Goal: Navigation & Orientation: Find specific page/section

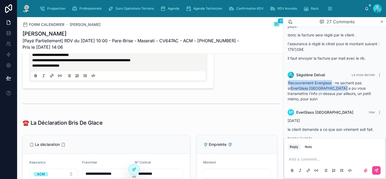
scroll to position [802, 0]
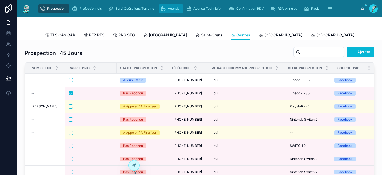
click at [170, 8] on span "Agenda" at bounding box center [174, 8] width 12 height 4
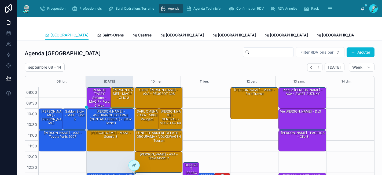
scroll to position [88, 0]
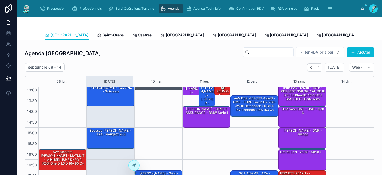
click at [129, 36] on div "Toulouse Saint-Orens Castres Carcassonne Perpignan Rennes Poitiers Michel Tous …" at bounding box center [199, 35] width 309 height 10
click at [138, 36] on span "Castres" at bounding box center [145, 34] width 14 height 5
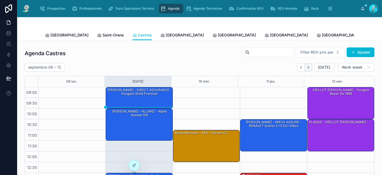
click at [307, 66] on button "Next" at bounding box center [308, 67] width 8 height 8
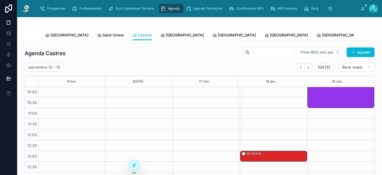
scroll to position [14, 0]
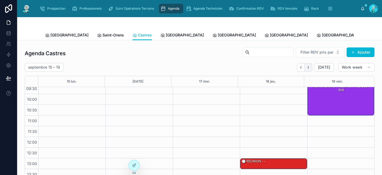
click at [306, 68] on icon "Next" at bounding box center [308, 67] width 4 height 4
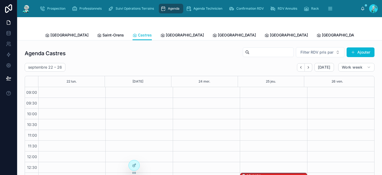
scroll to position [88, 0]
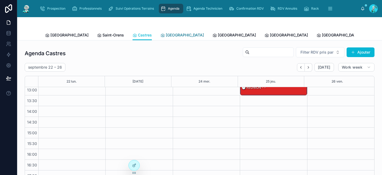
click at [166, 34] on span "Carcassonne" at bounding box center [185, 34] width 38 height 5
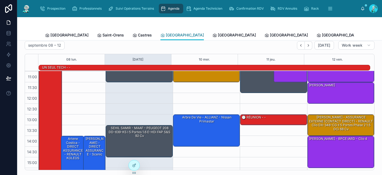
scroll to position [42, 0]
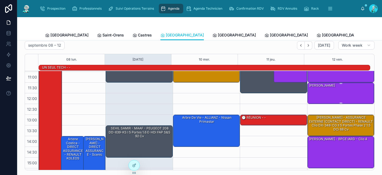
click at [332, 96] on div "Mestre Arnaud - MATMUT - TWINGO" at bounding box center [340, 93] width 65 height 20
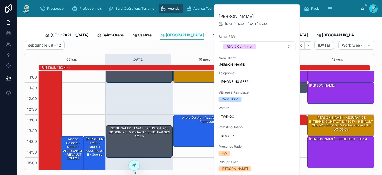
click at [168, 23] on div at bounding box center [199, 23] width 309 height 13
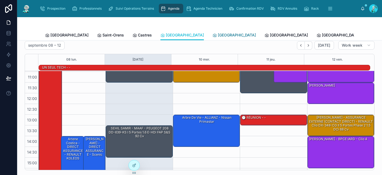
click at [218, 38] on span "Perpignan" at bounding box center [237, 34] width 38 height 5
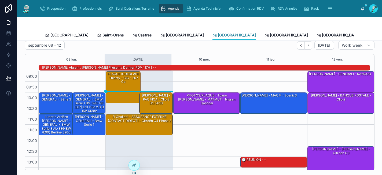
scroll to position [94, 0]
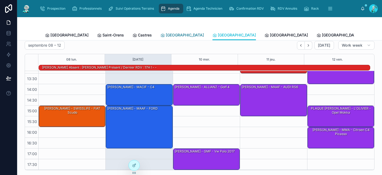
click at [166, 36] on span "Carcassonne" at bounding box center [185, 34] width 38 height 5
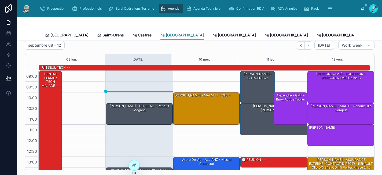
scroll to position [94, 0]
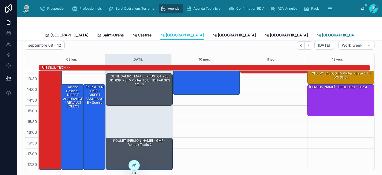
click at [322, 35] on span "Poitiers" at bounding box center [341, 34] width 38 height 5
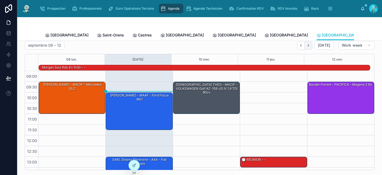
click at [306, 46] on icon "Next" at bounding box center [308, 45] width 4 height 4
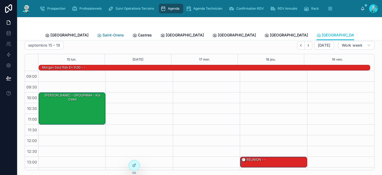
click at [102, 34] on span "Saint-Orens" at bounding box center [112, 34] width 21 height 5
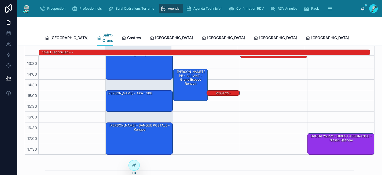
scroll to position [43, 0]
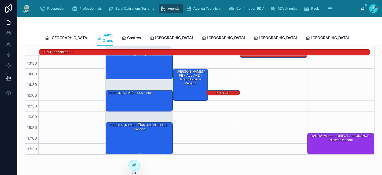
click at [161, 135] on div "ZENATI Kouider - BANQUE POSTALE - kangoo" at bounding box center [139, 137] width 65 height 31
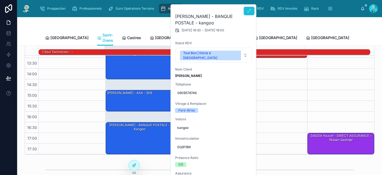
click at [247, 12] on icon at bounding box center [249, 11] width 4 height 4
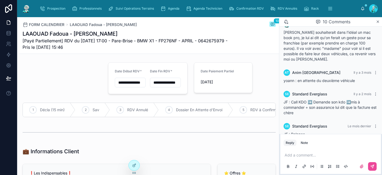
scroll to position [162, 0]
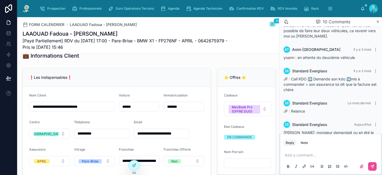
scroll to position [195, 0]
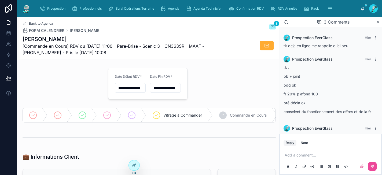
scroll to position [31, 0]
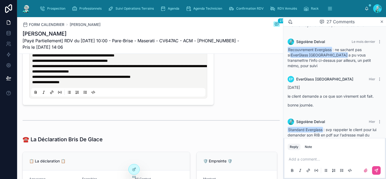
scroll to position [839, 0]
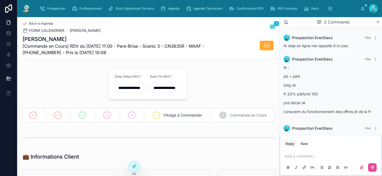
scroll to position [29, 0]
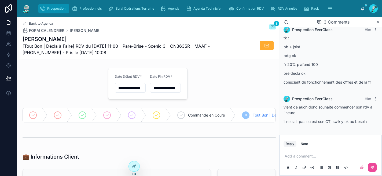
click at [66, 9] on div "Prospection" at bounding box center [54, 8] width 28 height 9
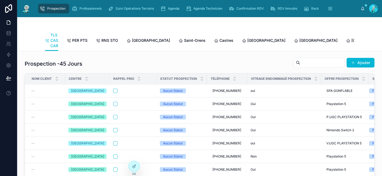
scroll to position [39, 0]
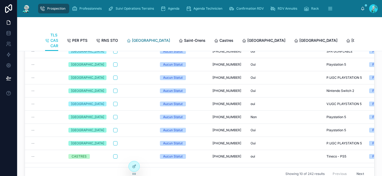
click at [144, 39] on span "Toulouse" at bounding box center [151, 40] width 38 height 5
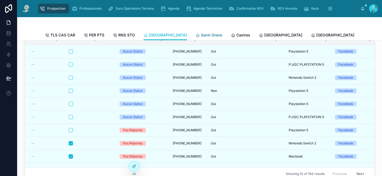
click at [201, 37] on span "Saint-Orens" at bounding box center [211, 34] width 21 height 5
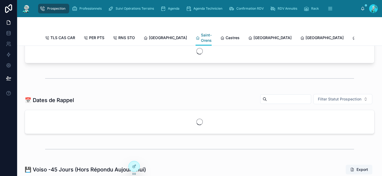
scroll to position [34, 0]
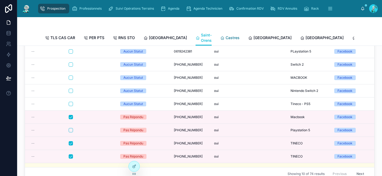
click at [225, 40] on span "Castres" at bounding box center [232, 37] width 14 height 5
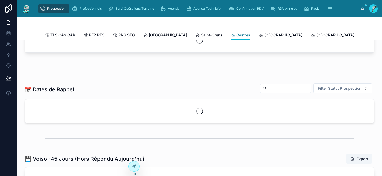
scroll to position [29, 0]
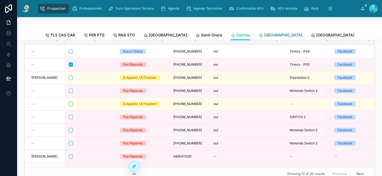
click at [259, 39] on link "Carcassonne" at bounding box center [280, 35] width 43 height 11
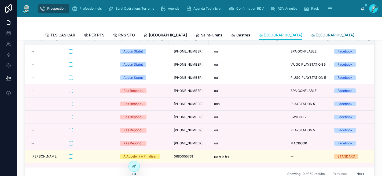
click at [316, 35] on span "Perpignan" at bounding box center [335, 34] width 38 height 5
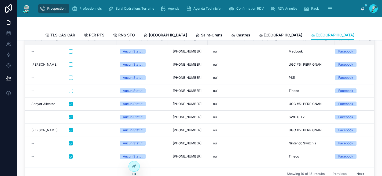
click at [368, 37] on span "Rennes" at bounding box center [387, 34] width 38 height 5
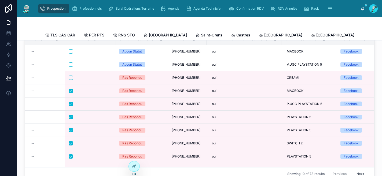
click at [368, 36] on span "Rennes" at bounding box center [387, 34] width 38 height 5
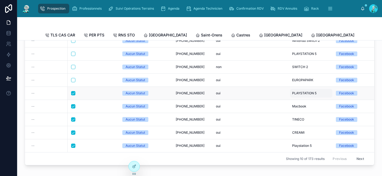
scroll to position [44, 0]
click at [352, 159] on button "Next" at bounding box center [359, 158] width 15 height 8
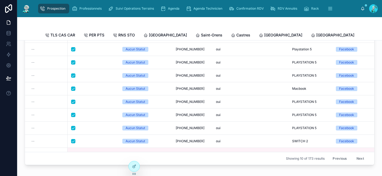
click at [352, 157] on button "Next" at bounding box center [359, 158] width 15 height 8
